Goal: Transaction & Acquisition: Download file/media

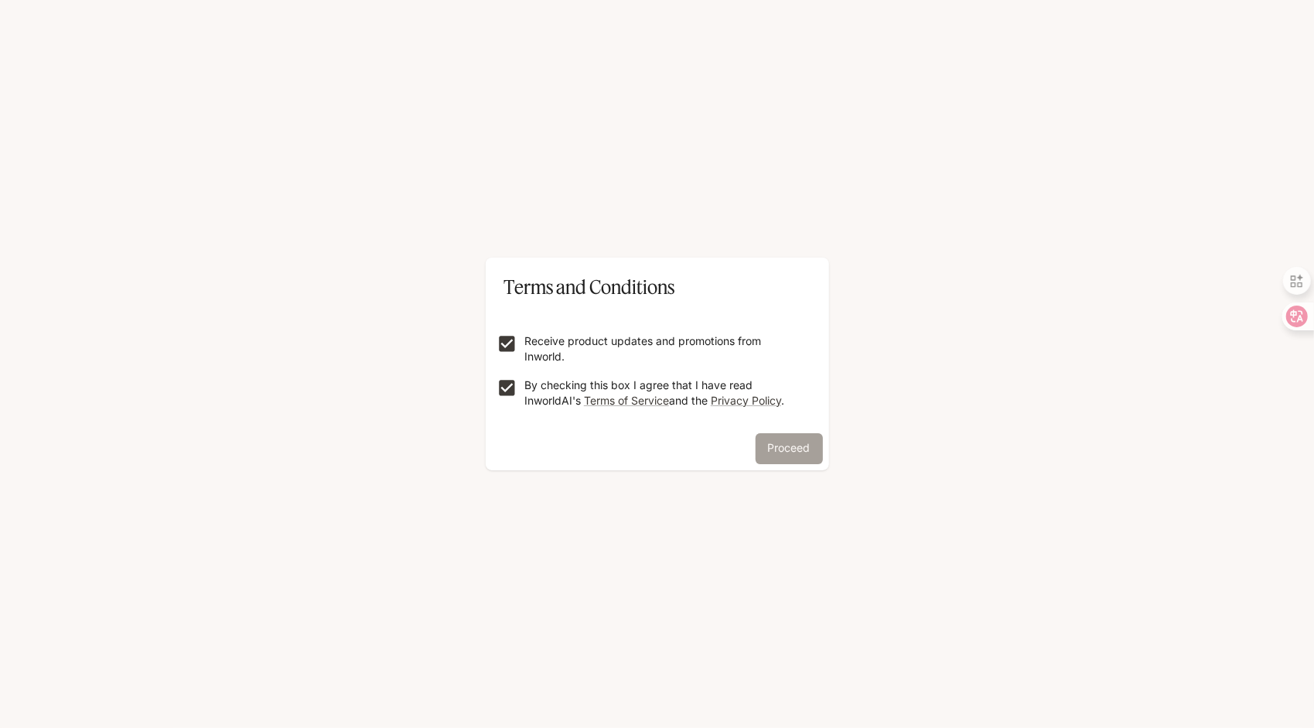
click at [798, 449] on button "Proceed" at bounding box center [789, 448] width 67 height 31
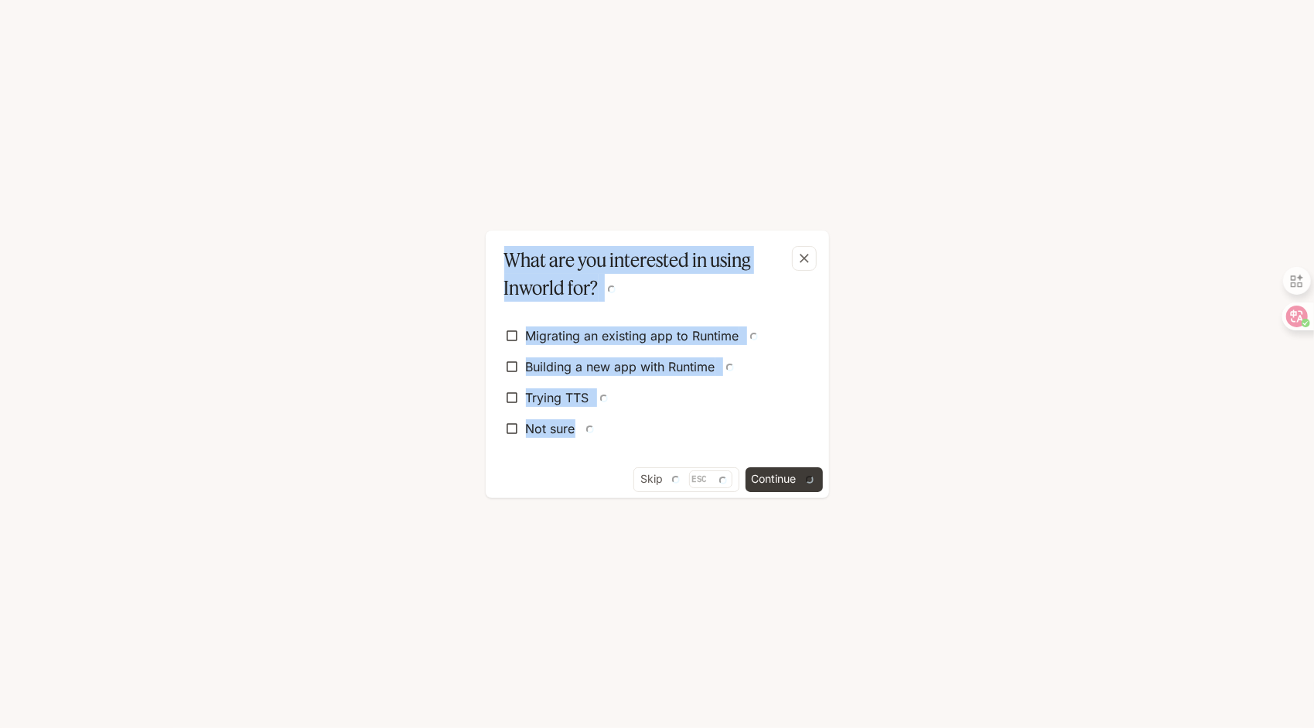
click at [771, 316] on form "Migrating an existing app to Runtime Building a new app with Runtime Trying TTS…" at bounding box center [657, 382] width 319 height 158
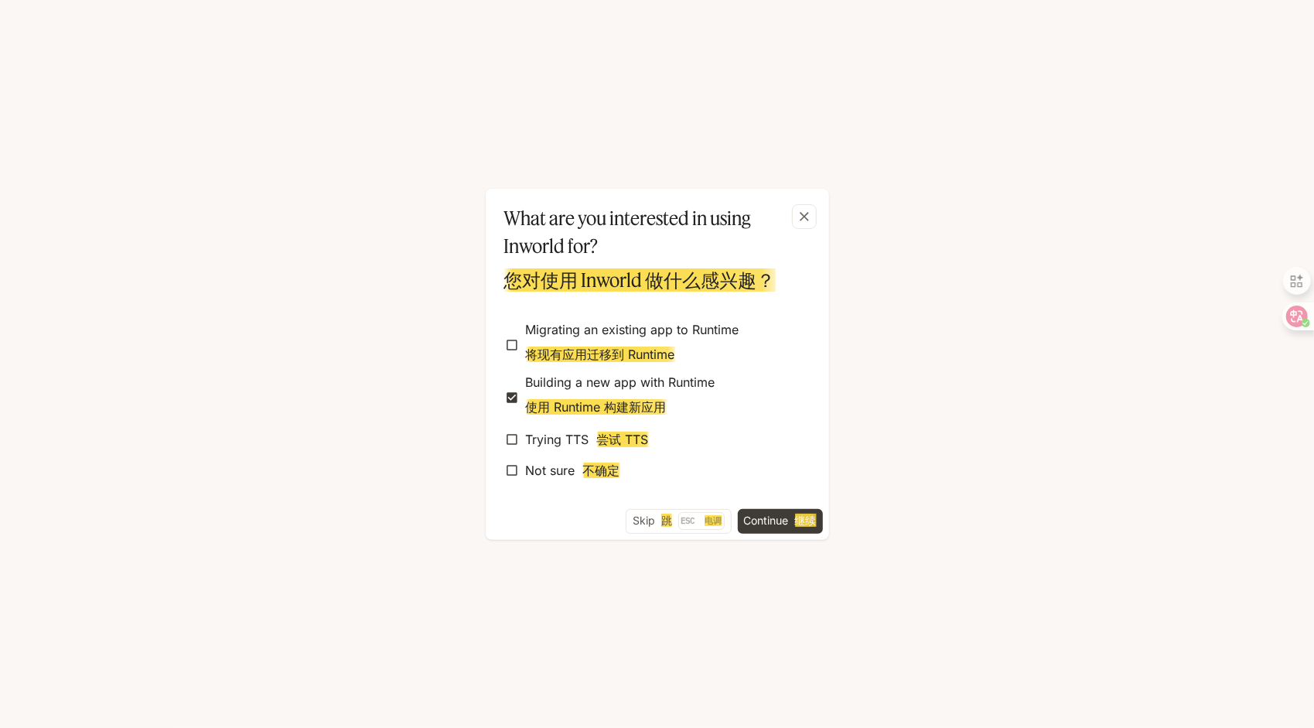
click at [786, 522] on button "Continue 继续" at bounding box center [780, 521] width 85 height 25
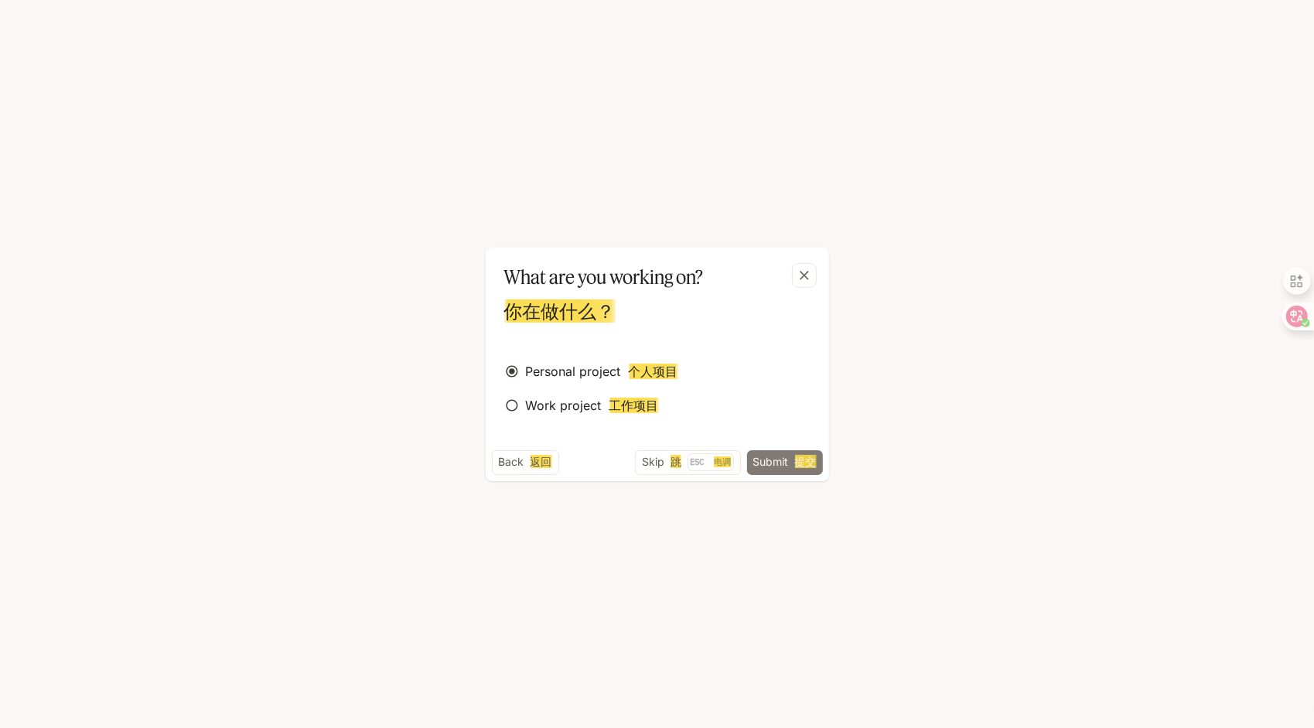
click at [800, 467] on font "提交" at bounding box center [806, 461] width 22 height 13
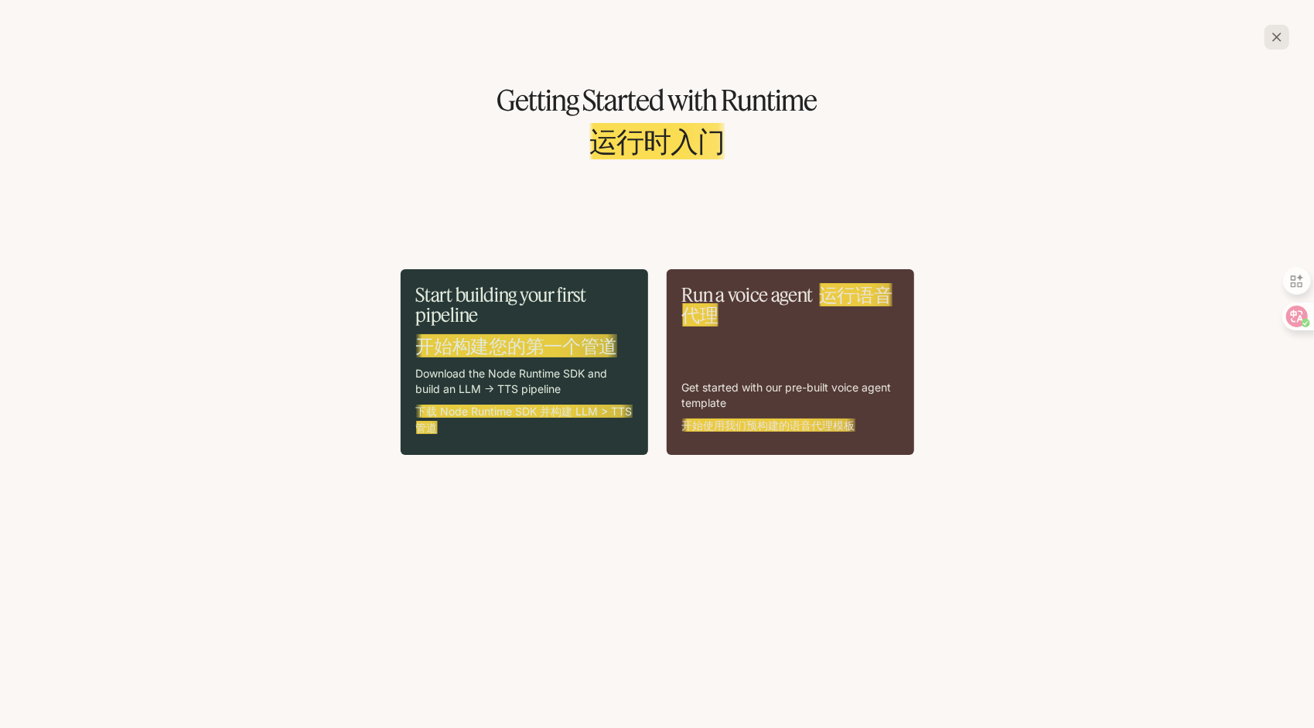
click at [610, 378] on p "Download the Node Runtime SDK and build an LLM -> TTS pipeline 下载 Node Runtime …" at bounding box center [524, 404] width 217 height 76
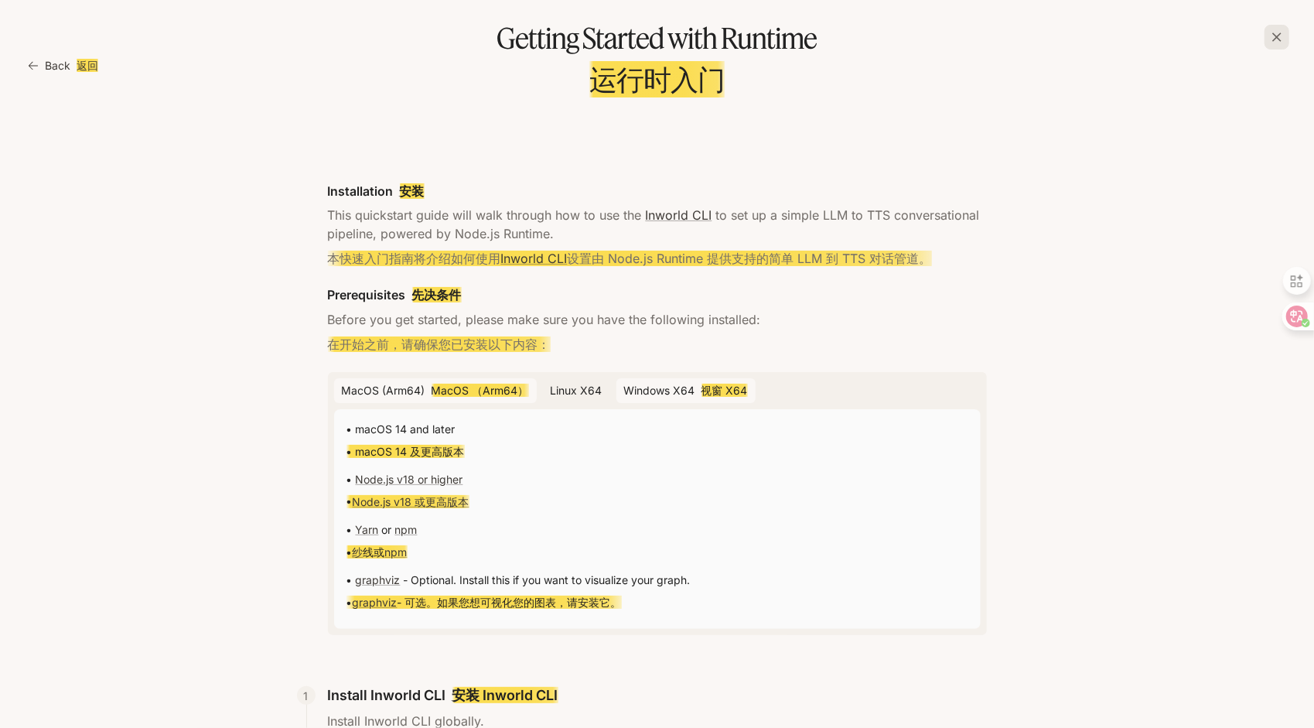
click at [669, 398] on button "Windows x64 视窗 X64" at bounding box center [686, 391] width 139 height 26
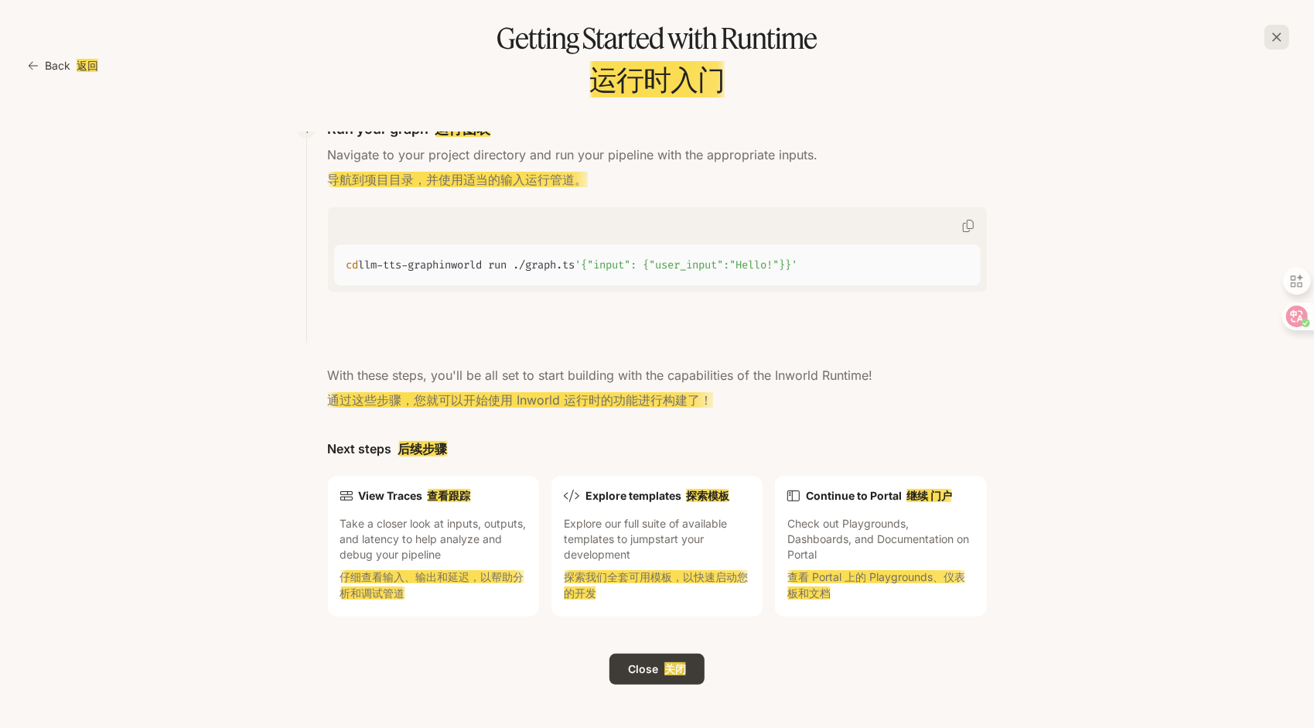
scroll to position [1962, 0]
